Goal: Find specific page/section: Find specific page/section

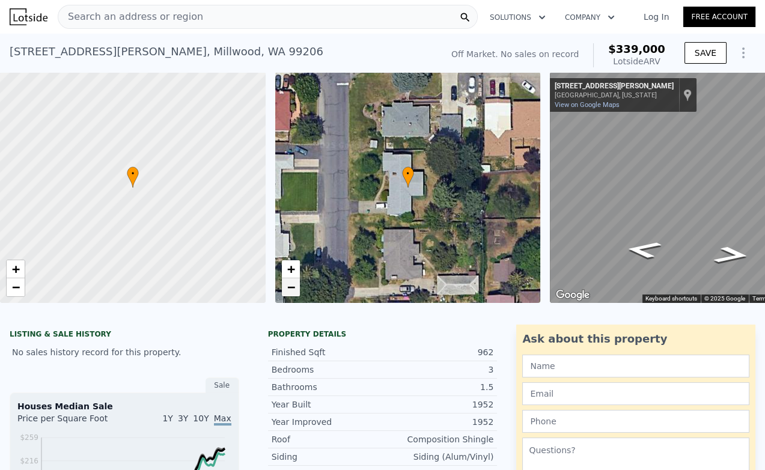
click at [293, 289] on span "−" at bounding box center [291, 287] width 8 height 15
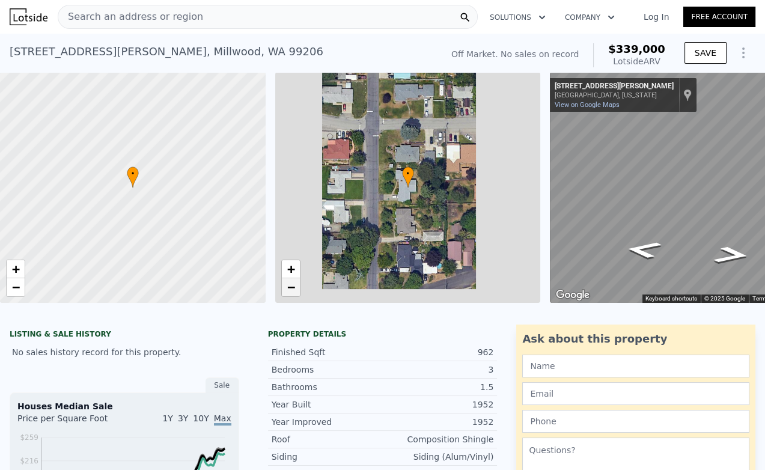
click at [293, 289] on span "−" at bounding box center [291, 287] width 8 height 15
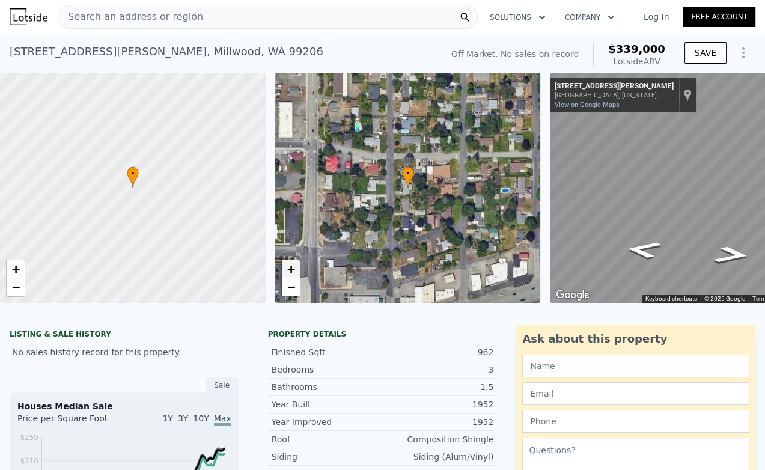
click at [289, 264] on span "+" at bounding box center [291, 269] width 8 height 15
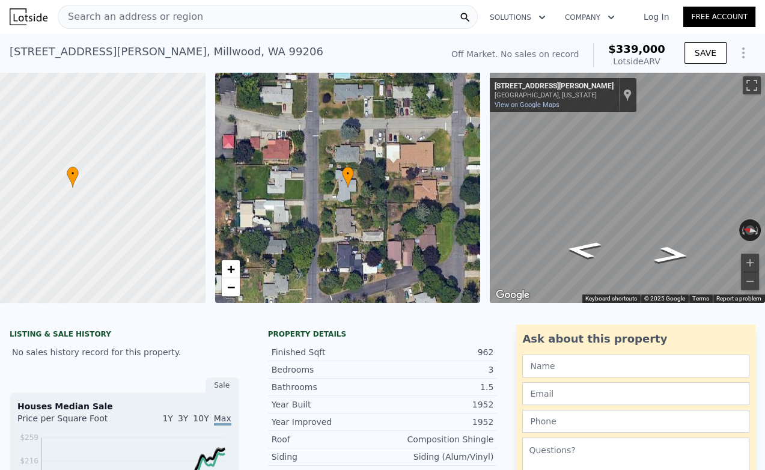
click at [158, 16] on span "Search an address or region" at bounding box center [130, 17] width 145 height 14
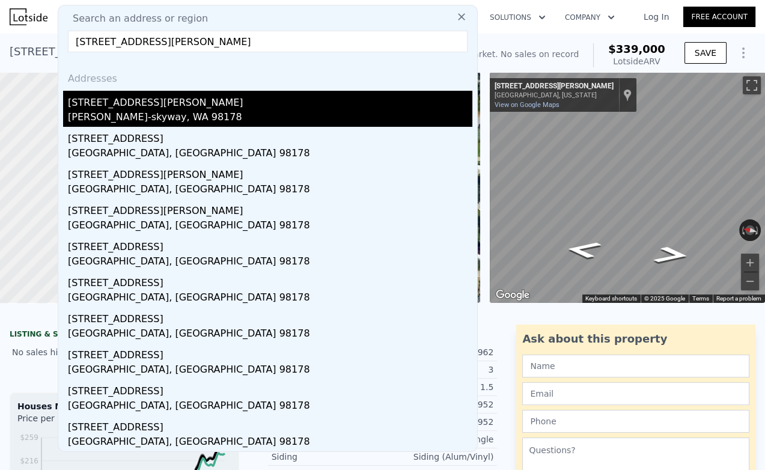
type input "[STREET_ADDRESS][PERSON_NAME]"
click at [188, 114] on div "[PERSON_NAME]-skyway, WA 98178" at bounding box center [270, 118] width 405 height 17
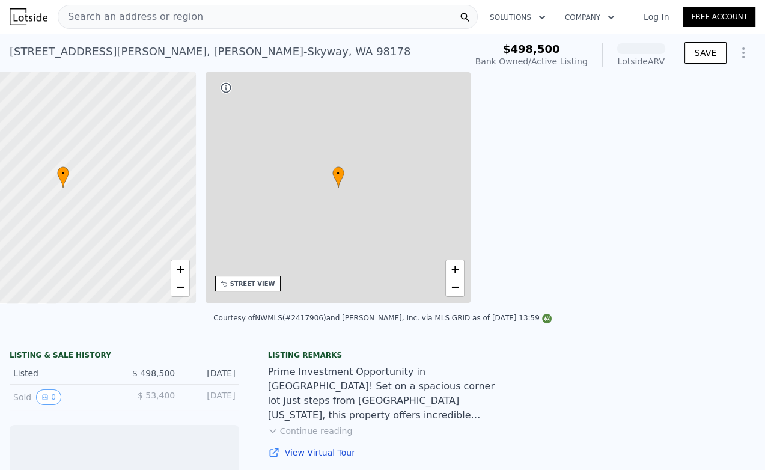
scroll to position [0, 280]
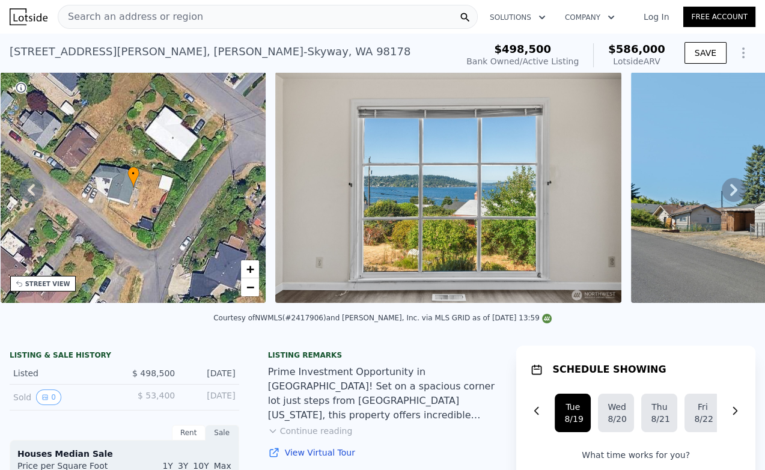
click at [136, 15] on span "Search an address or region" at bounding box center [130, 17] width 145 height 14
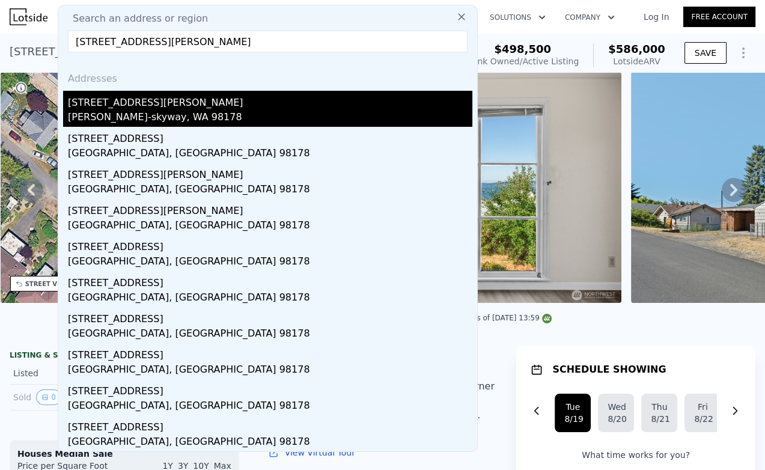
type input "[STREET_ADDRESS][PERSON_NAME]"
click at [130, 120] on div "[PERSON_NAME]-skyway, WA 98178" at bounding box center [270, 118] width 405 height 17
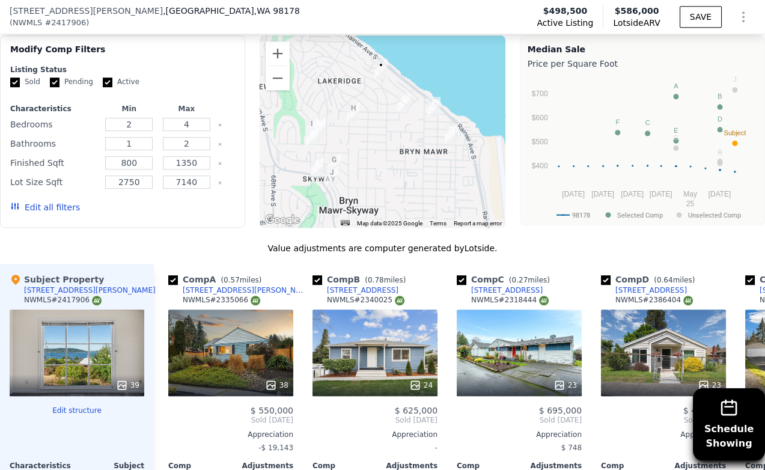
scroll to position [1198, 0]
